Goal: Task Accomplishment & Management: Manage account settings

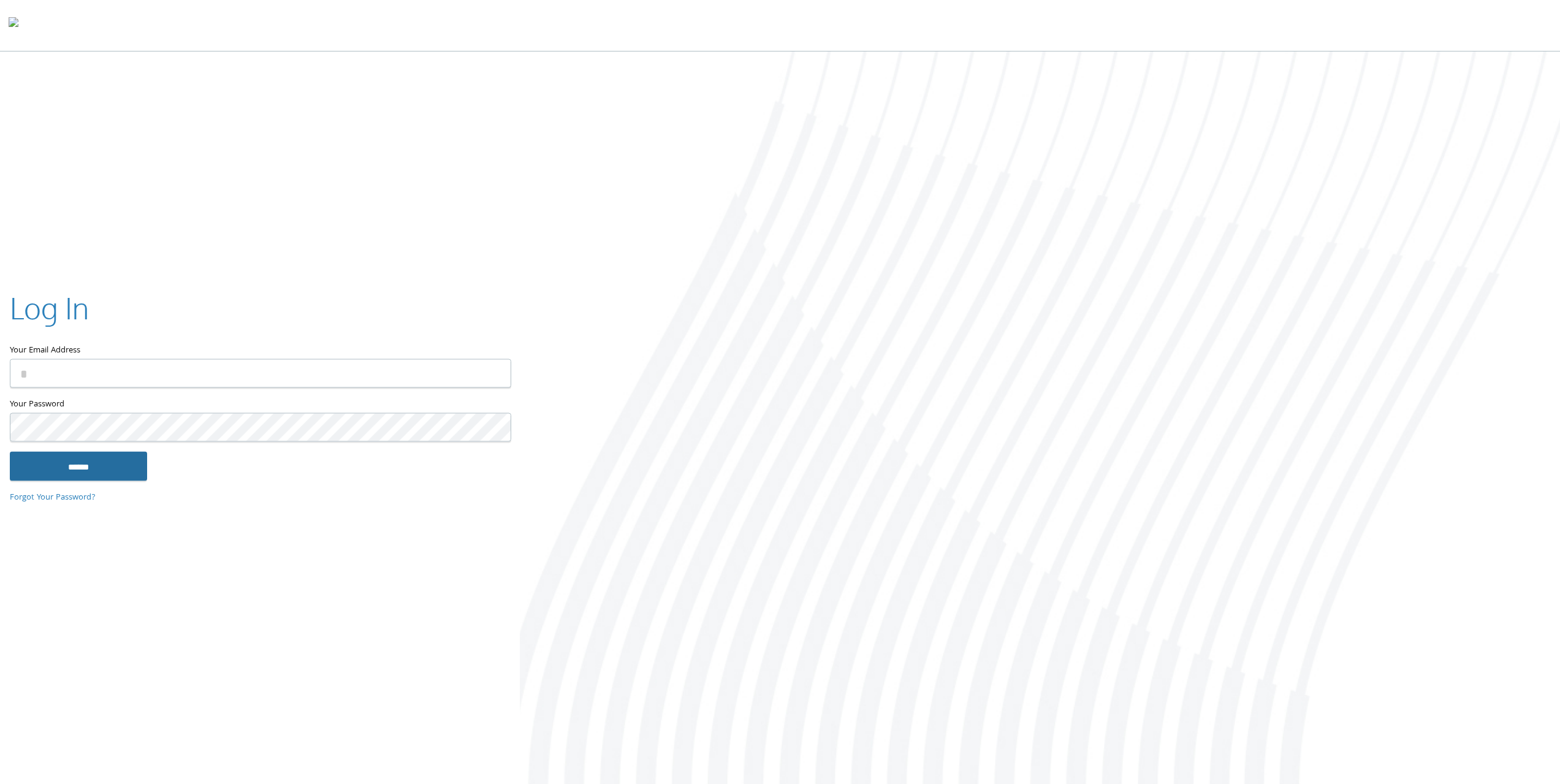
type input "**********"
click at [101, 459] on input "******" at bounding box center [78, 465] width 138 height 29
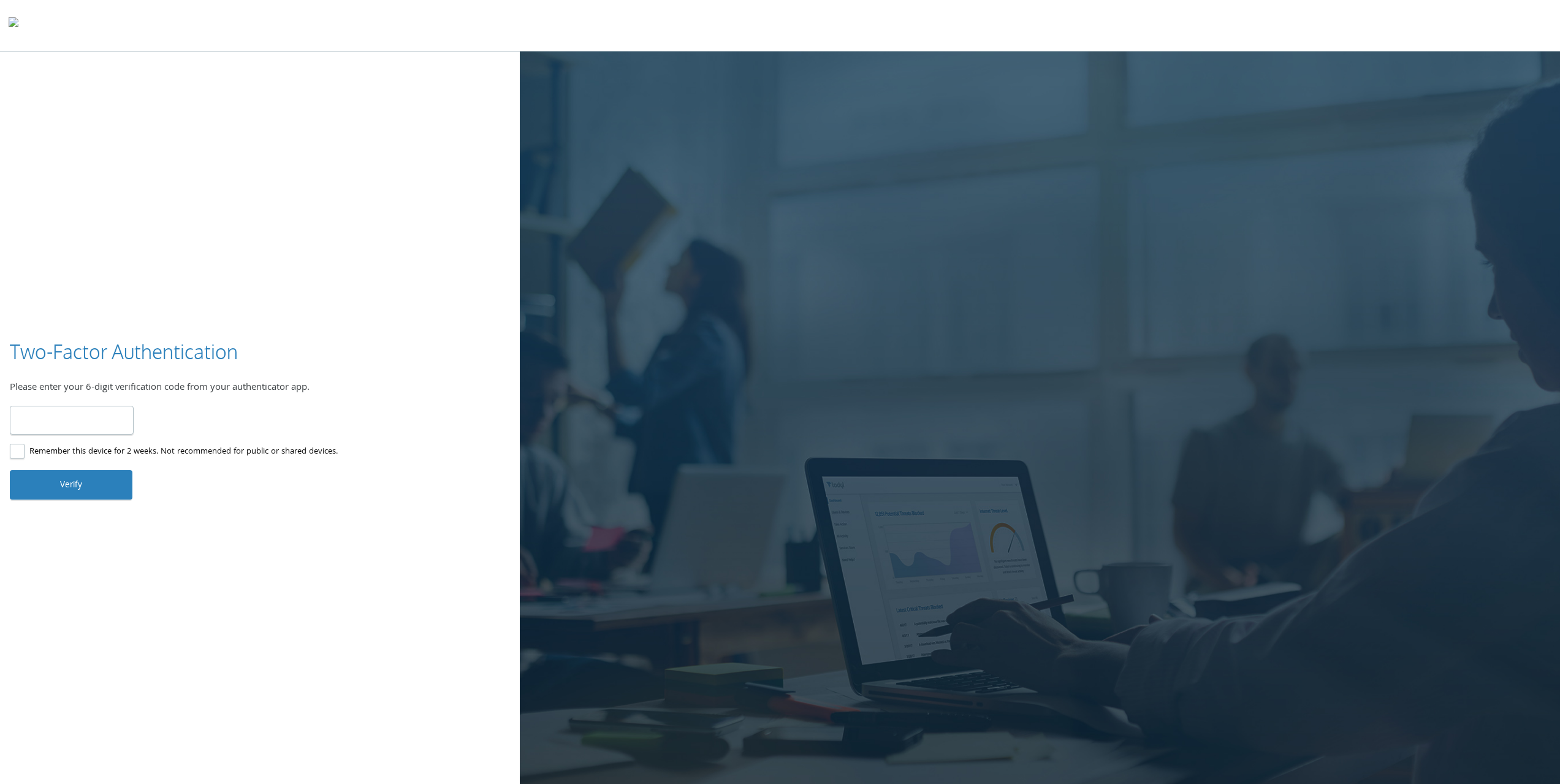
click at [89, 419] on input "number" at bounding box center [72, 419] width 124 height 29
type input "******"
